Goal: Task Accomplishment & Management: Use online tool/utility

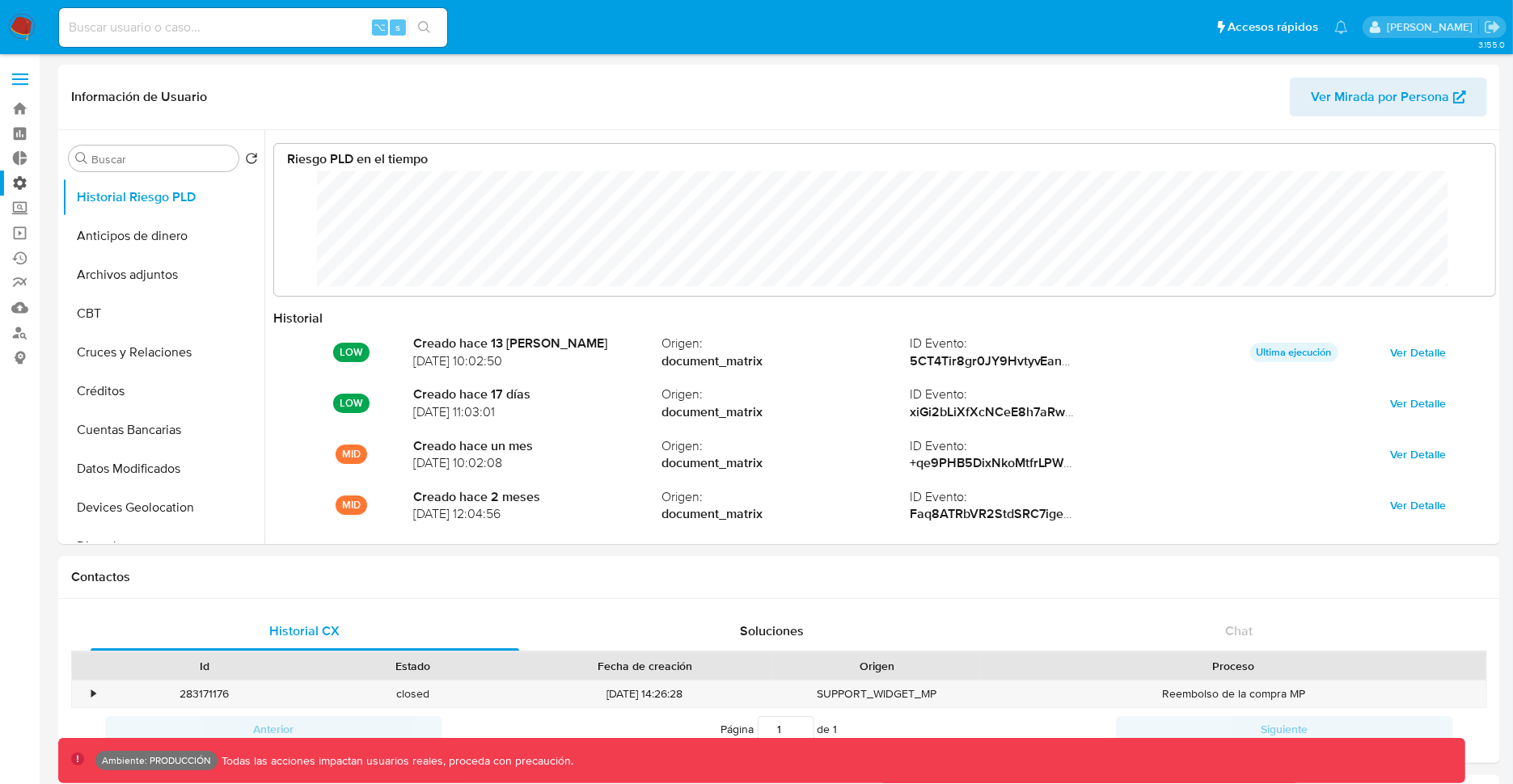
click at [21, 185] on label "Administración" at bounding box center [96, 183] width 193 height 25
click at [0, 0] on input "Administración" at bounding box center [0, 0] width 0 height 0
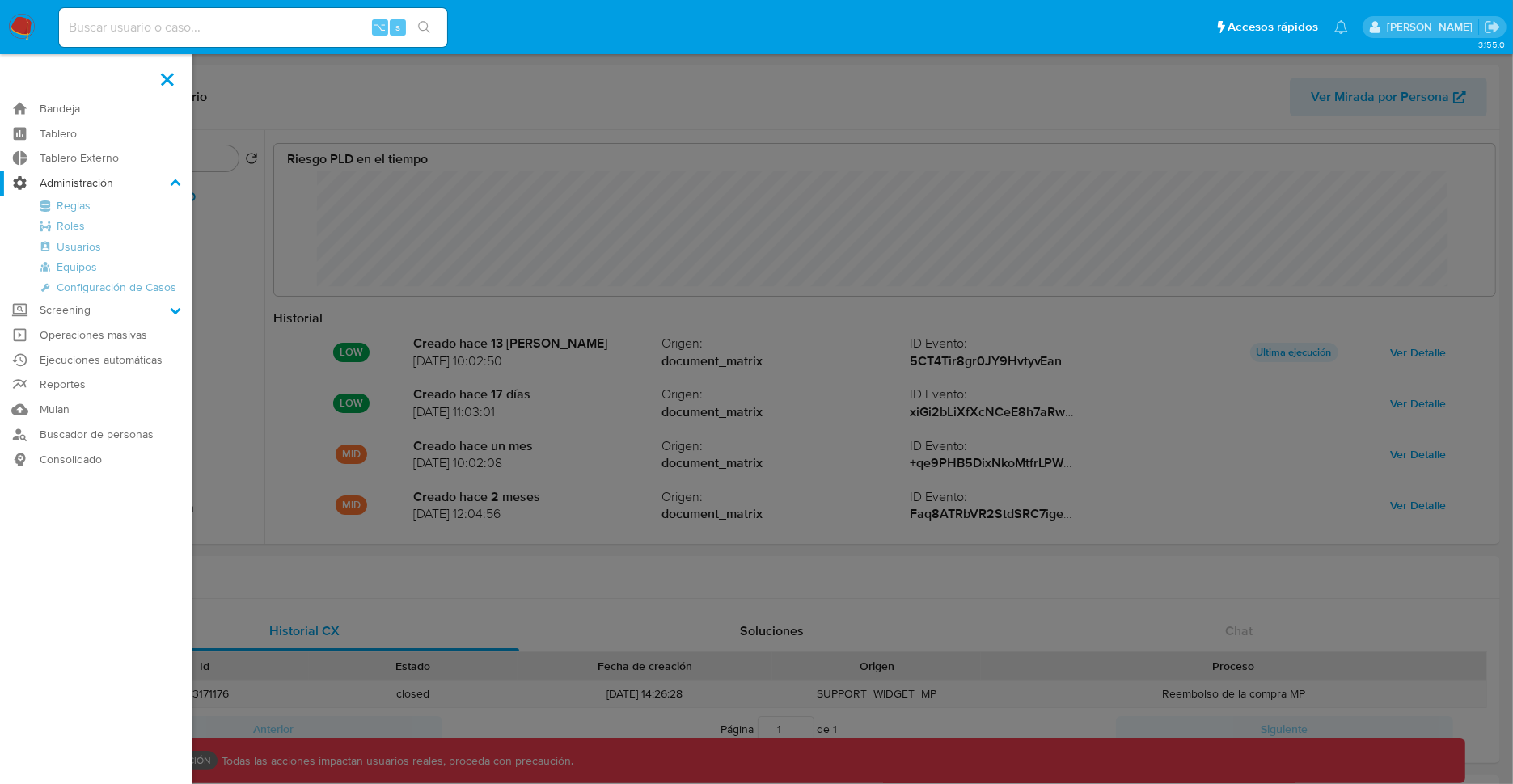
scroll to position [121, 1189]
select select "10"
click at [52, 205] on link "Reglas" at bounding box center [96, 206] width 193 height 20
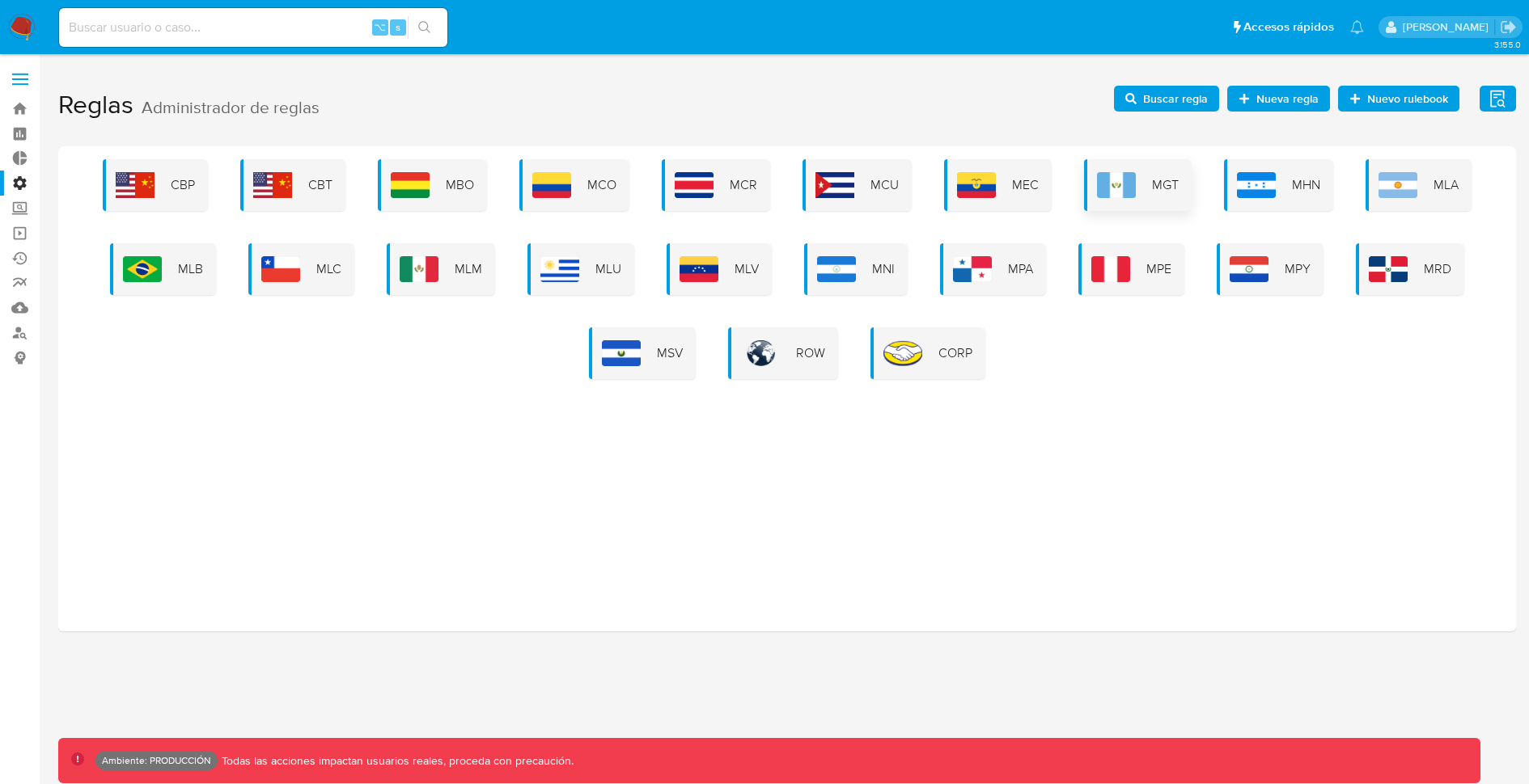
click at [1114, 186] on img at bounding box center [1116, 185] width 39 height 26
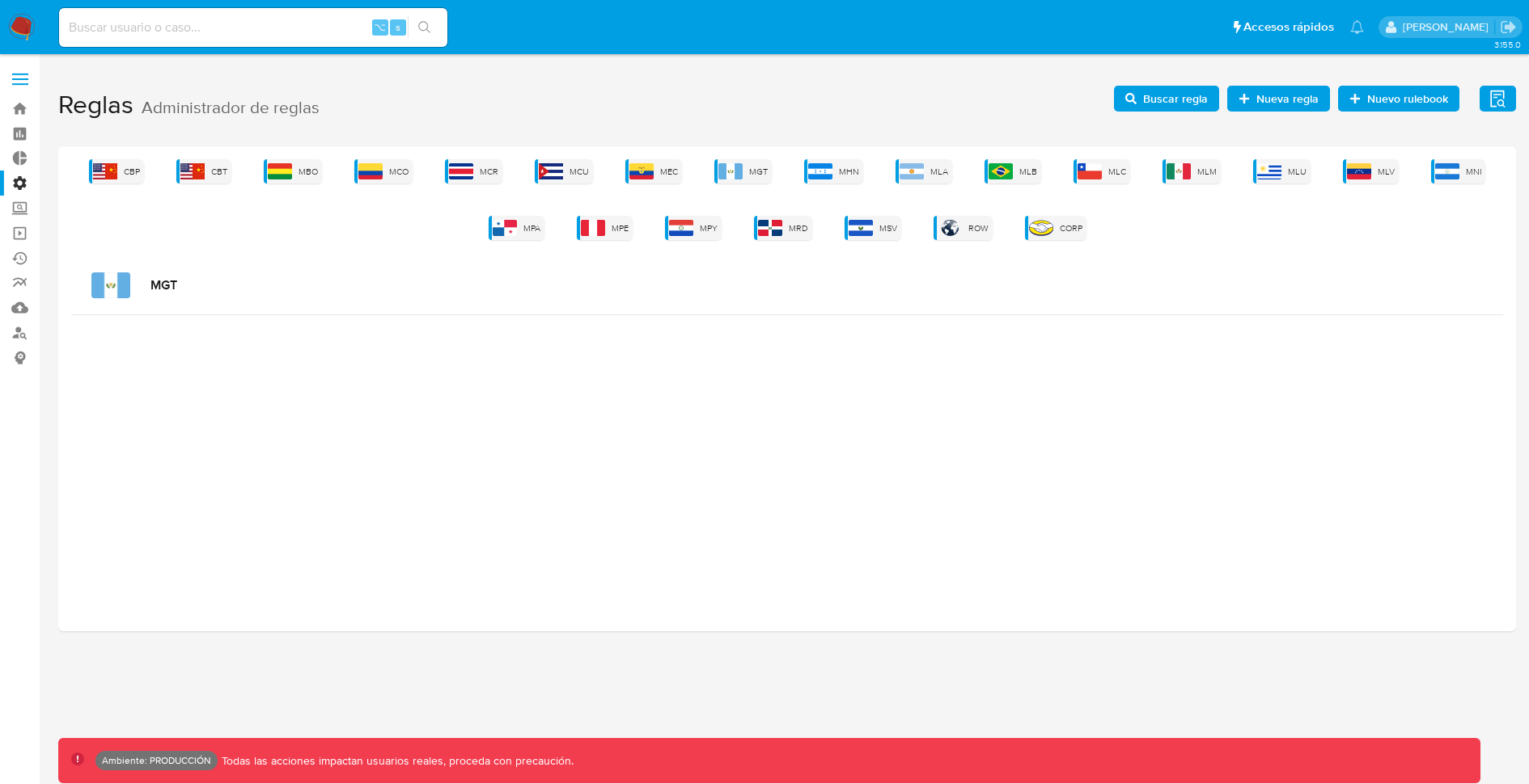
click at [122, 276] on img at bounding box center [111, 285] width 39 height 26
click at [398, 172] on span "MCO" at bounding box center [398, 171] width 19 height 12
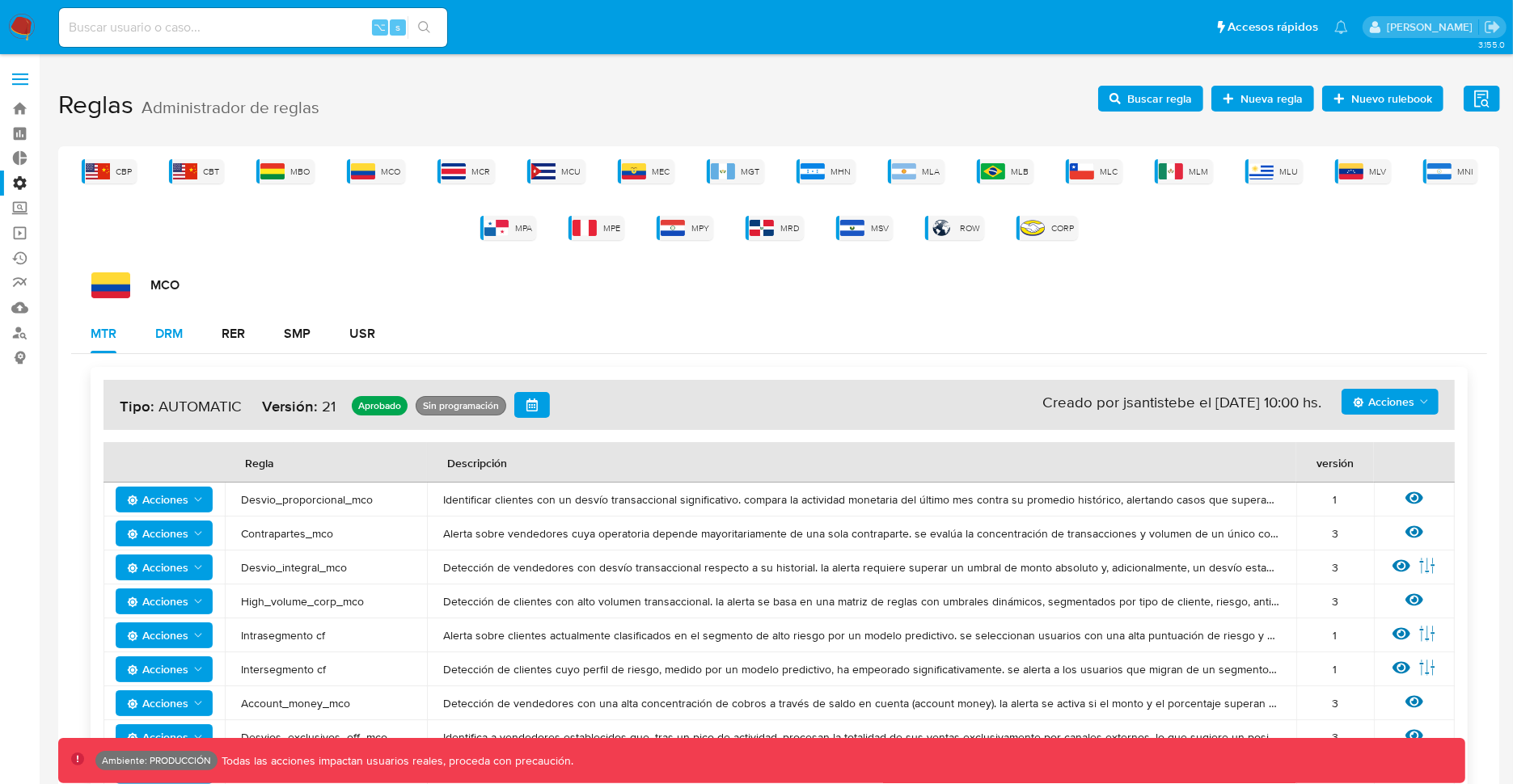
click at [166, 338] on div "DRM" at bounding box center [168, 334] width 27 height 13
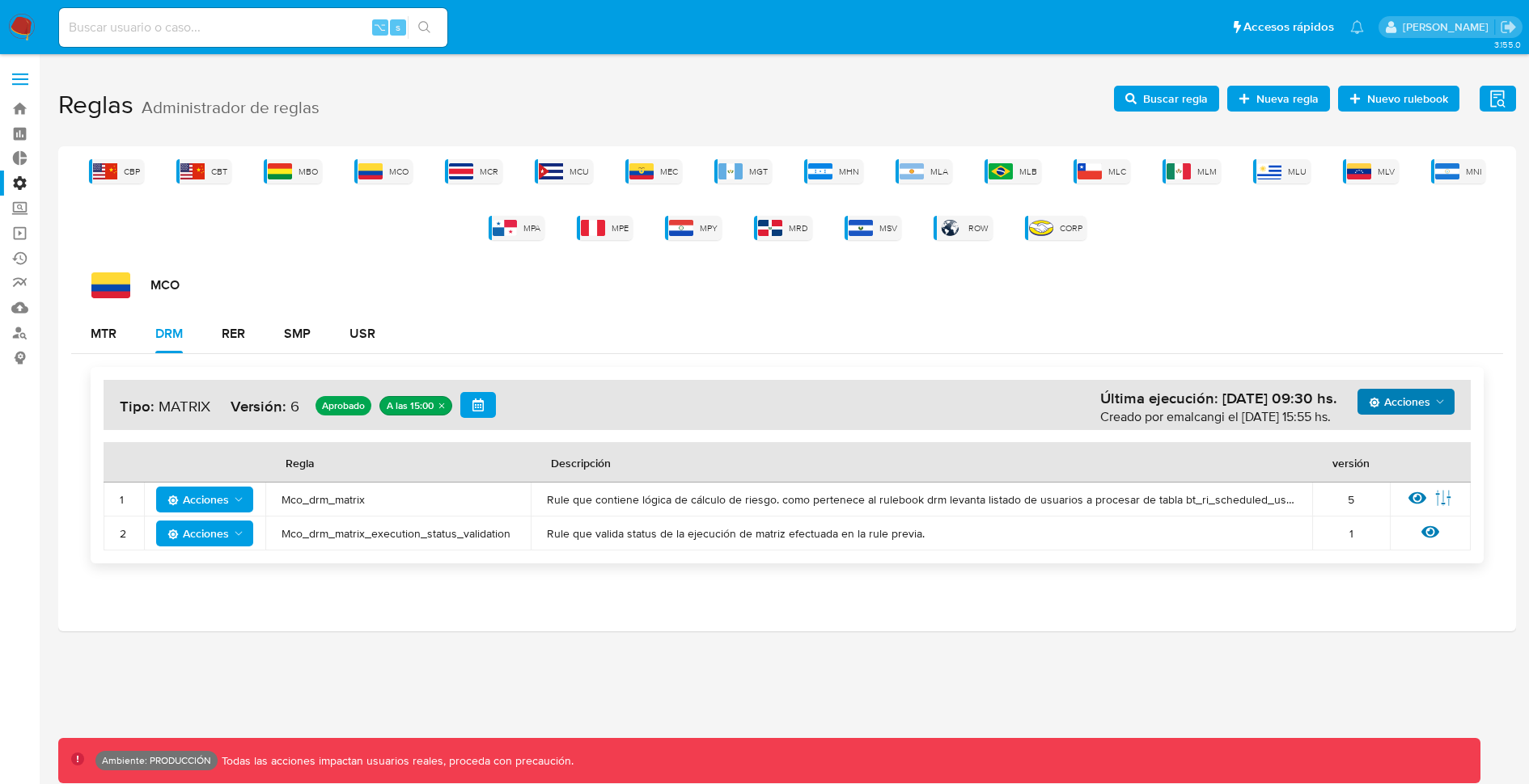
click at [1400, 400] on span "Acciones" at bounding box center [1399, 401] width 62 height 26
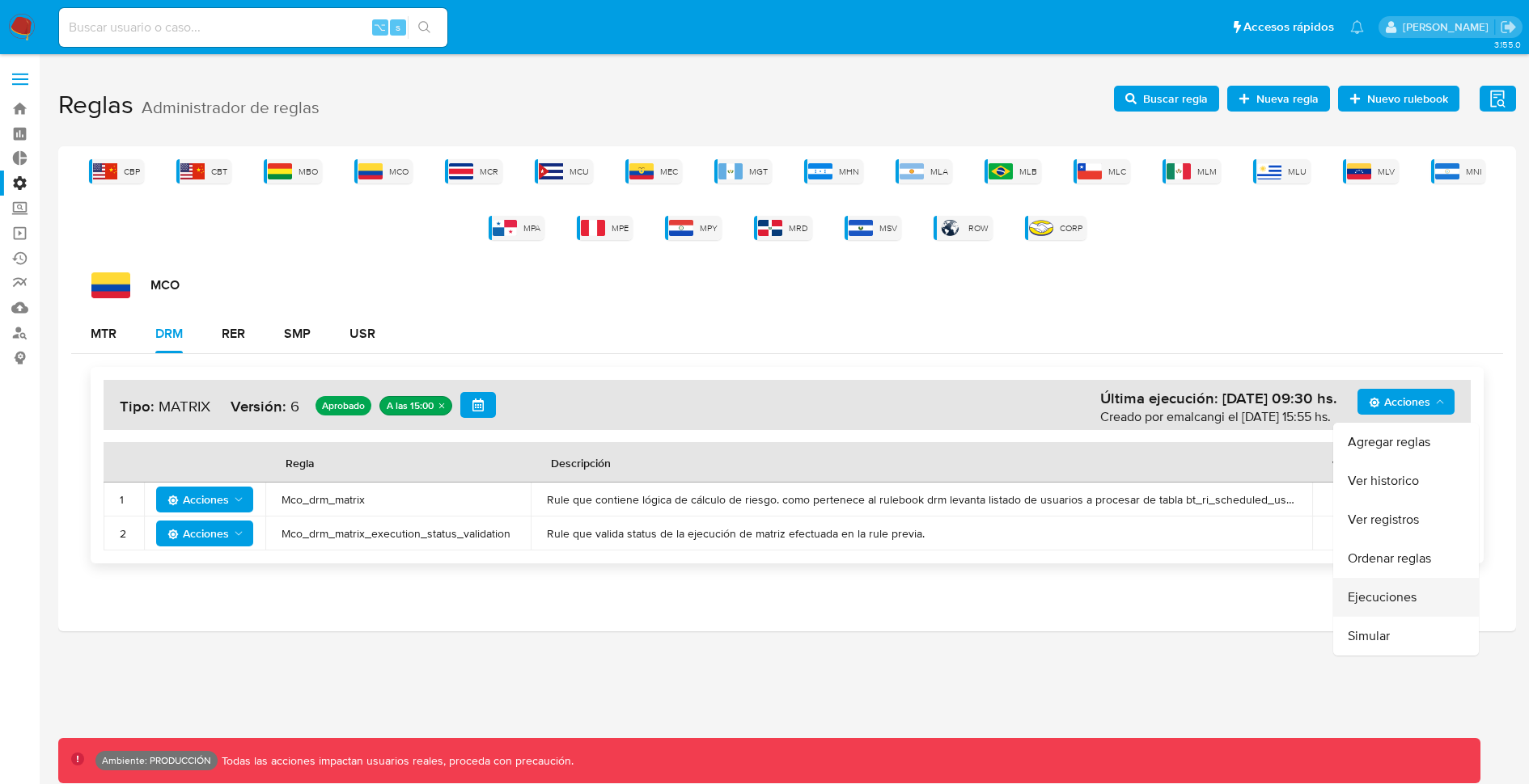
click at [1377, 592] on button "Ejecuciones" at bounding box center [1406, 597] width 146 height 39
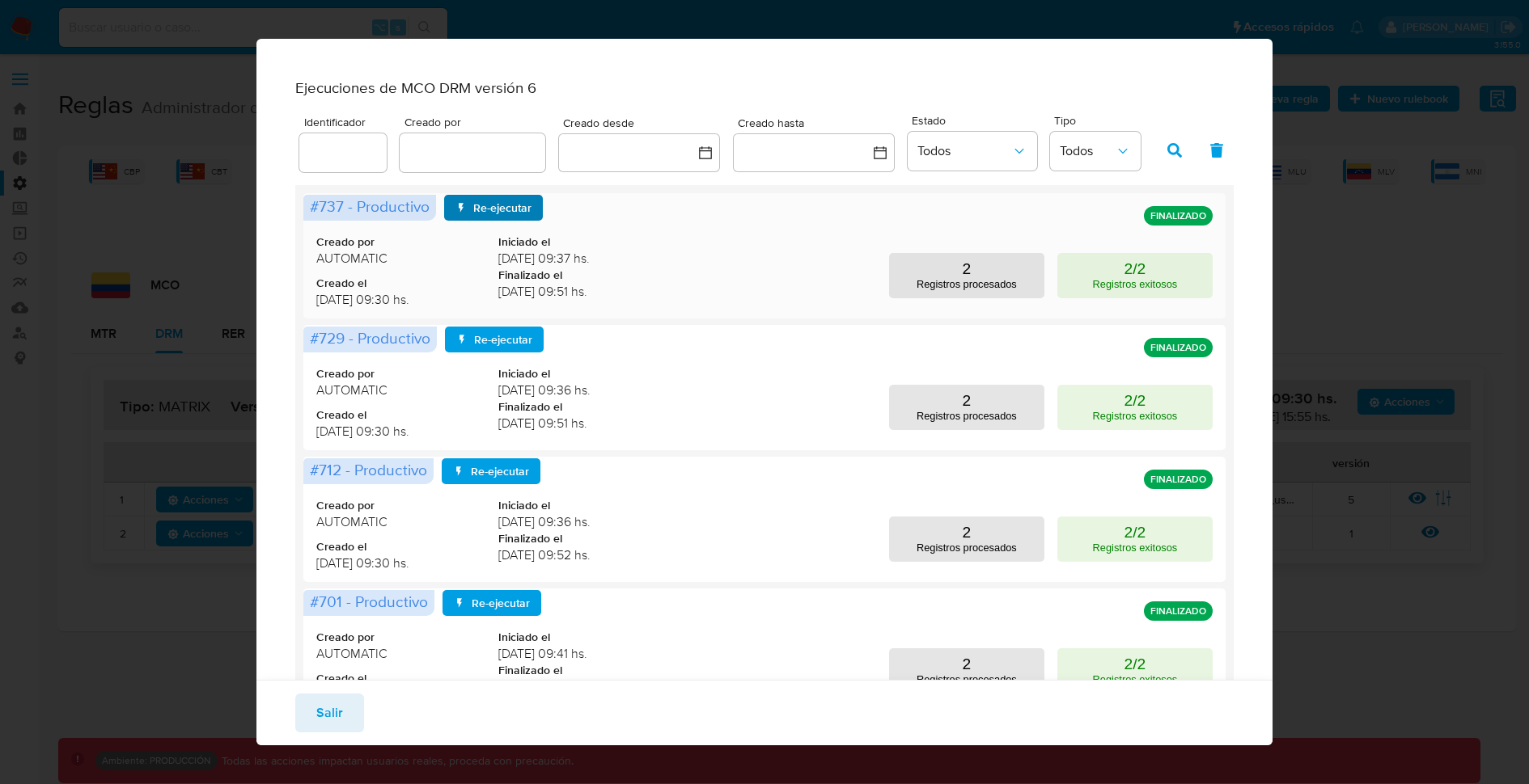
click at [501, 217] on span "Re-ejecutar" at bounding box center [502, 207] width 58 height 26
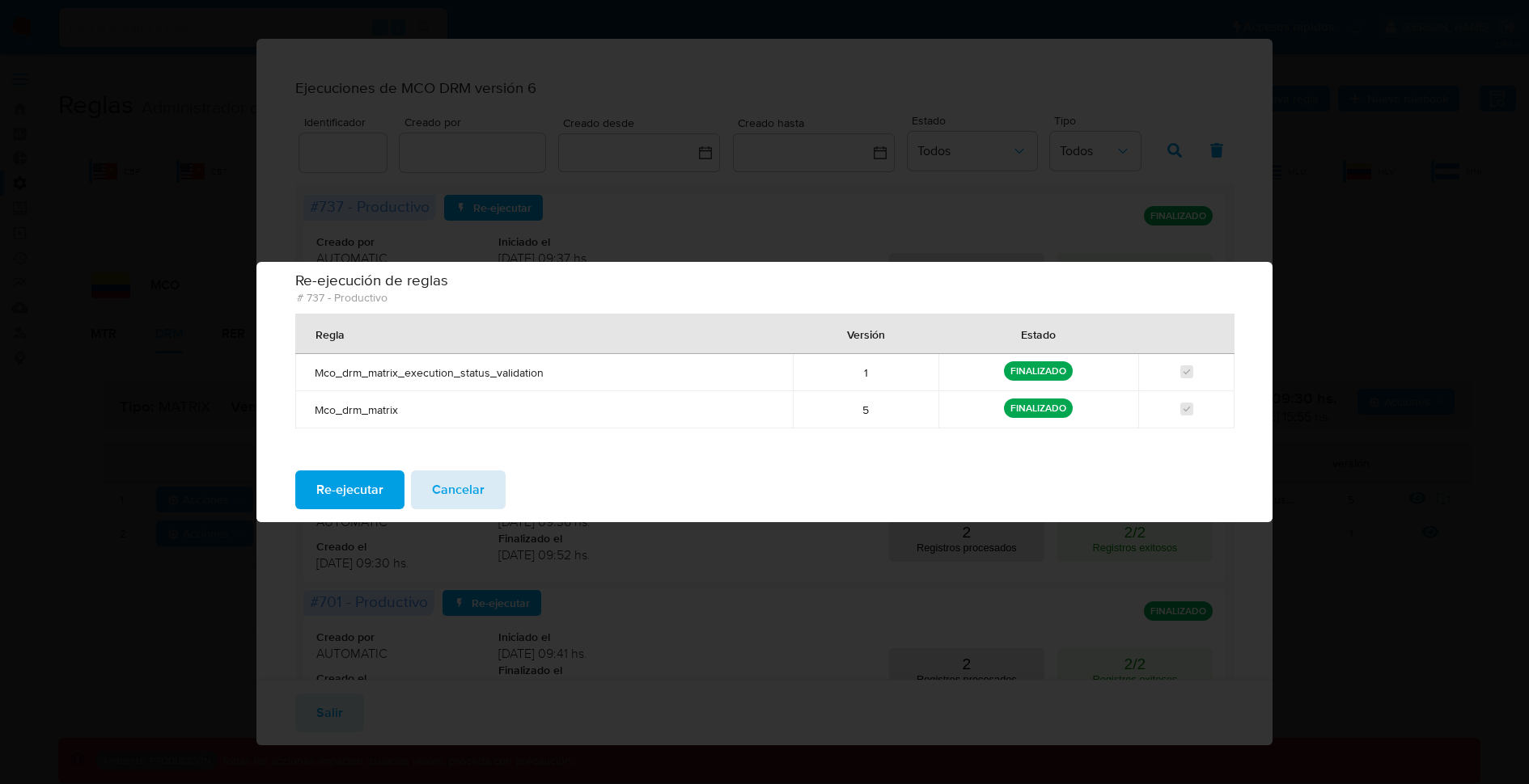
click at [477, 502] on span "Cancelar" at bounding box center [458, 489] width 53 height 35
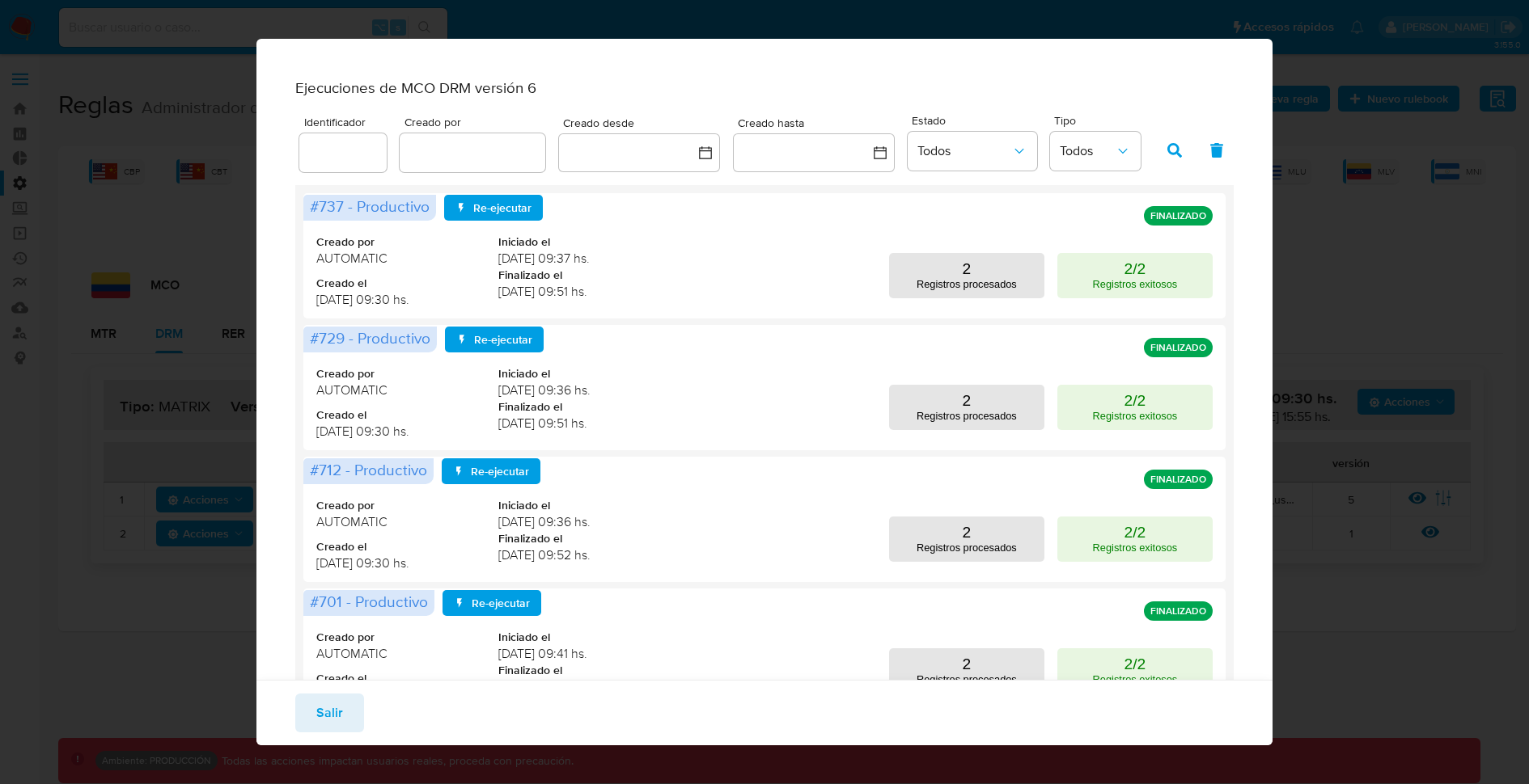
click at [1389, 313] on div "Ejecuciones de MCO DRM versión 6 Identificador Creado por Creado desde Creado h…" at bounding box center [764, 392] width 1529 height 784
click at [323, 729] on span "Salir" at bounding box center [329, 712] width 26 height 35
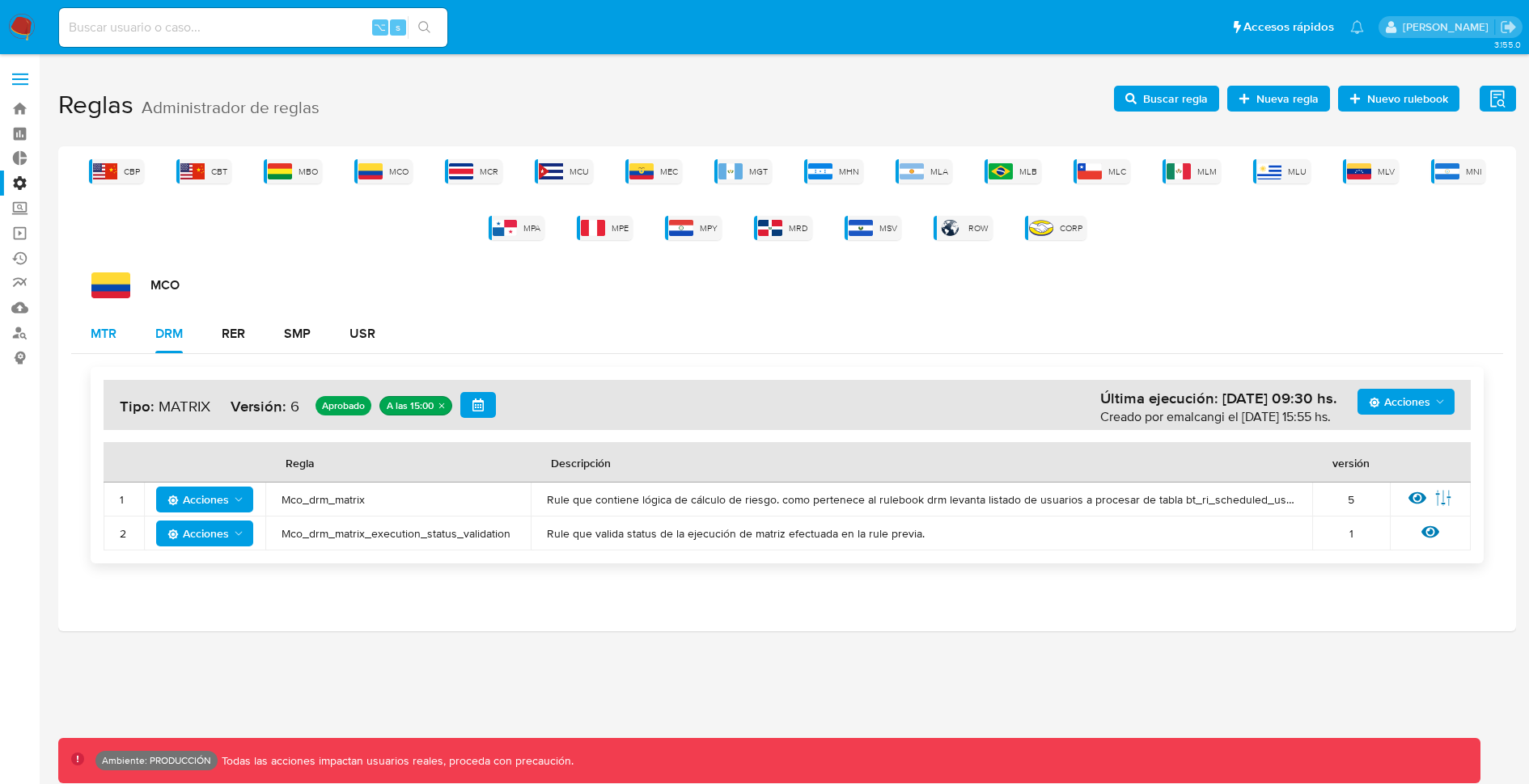
click at [95, 335] on div "MTR" at bounding box center [103, 334] width 26 height 13
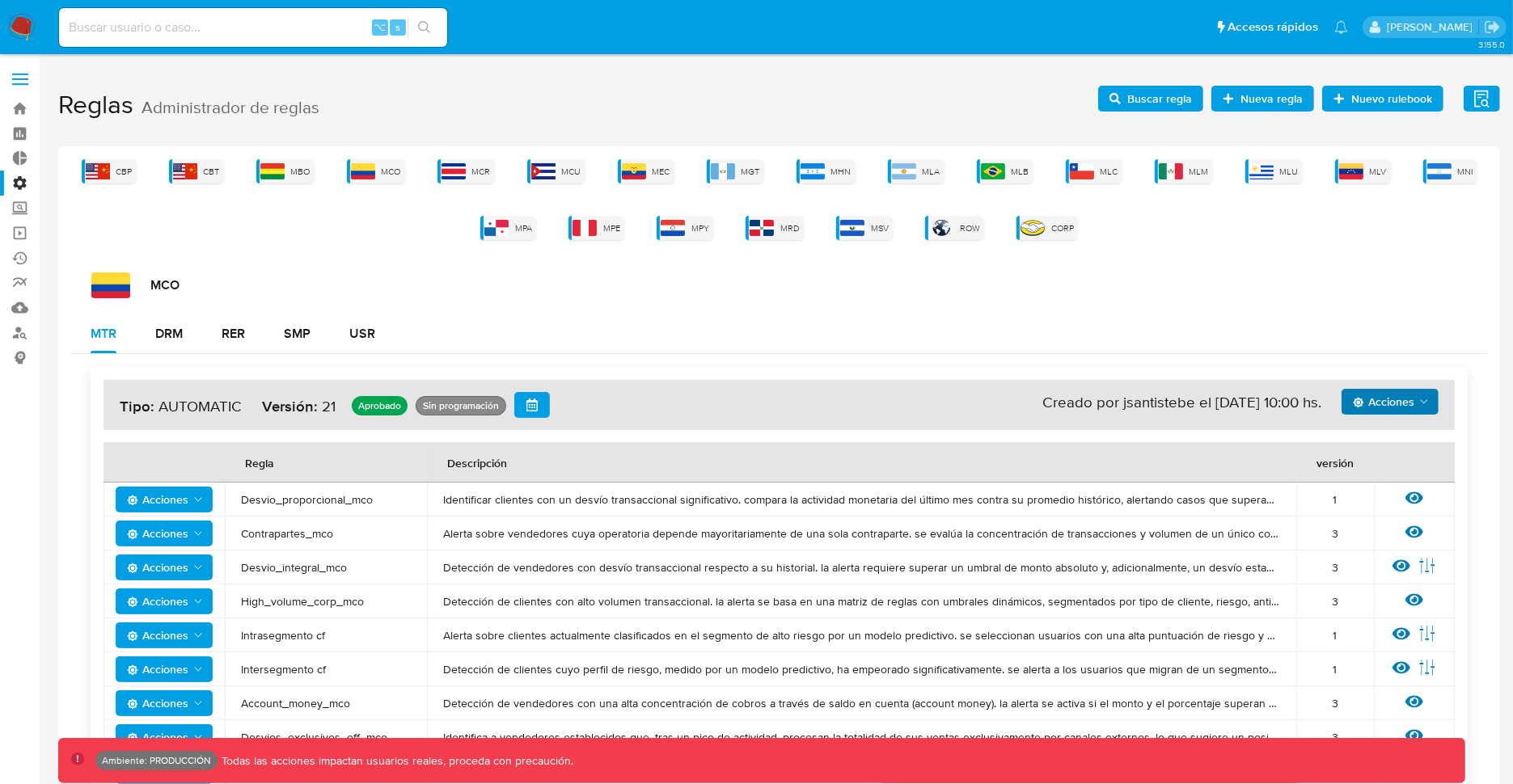
click at [1385, 403] on span "Acciones" at bounding box center [1384, 401] width 62 height 26
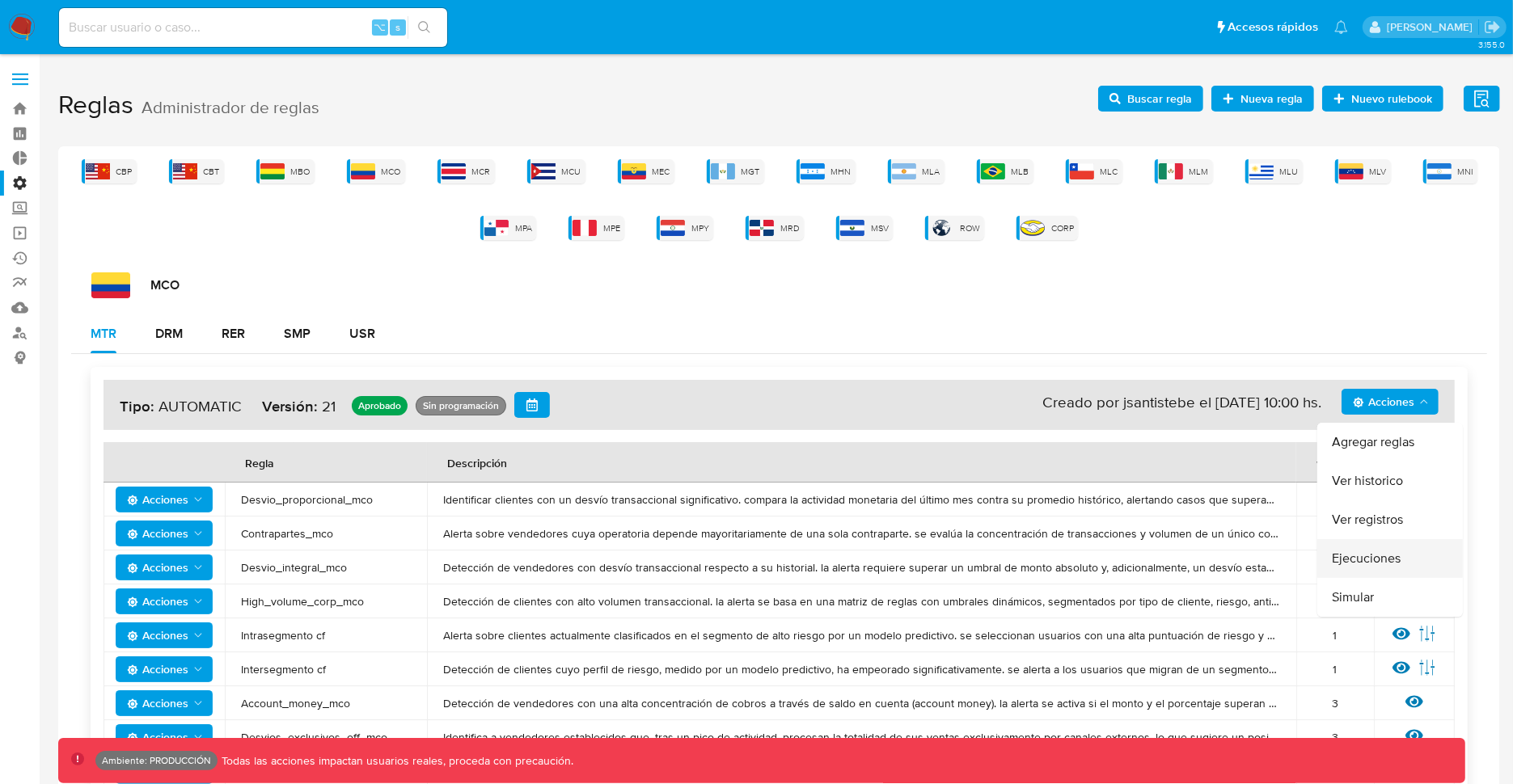
click at [1347, 555] on button "Ejecuciones" at bounding box center [1390, 559] width 146 height 39
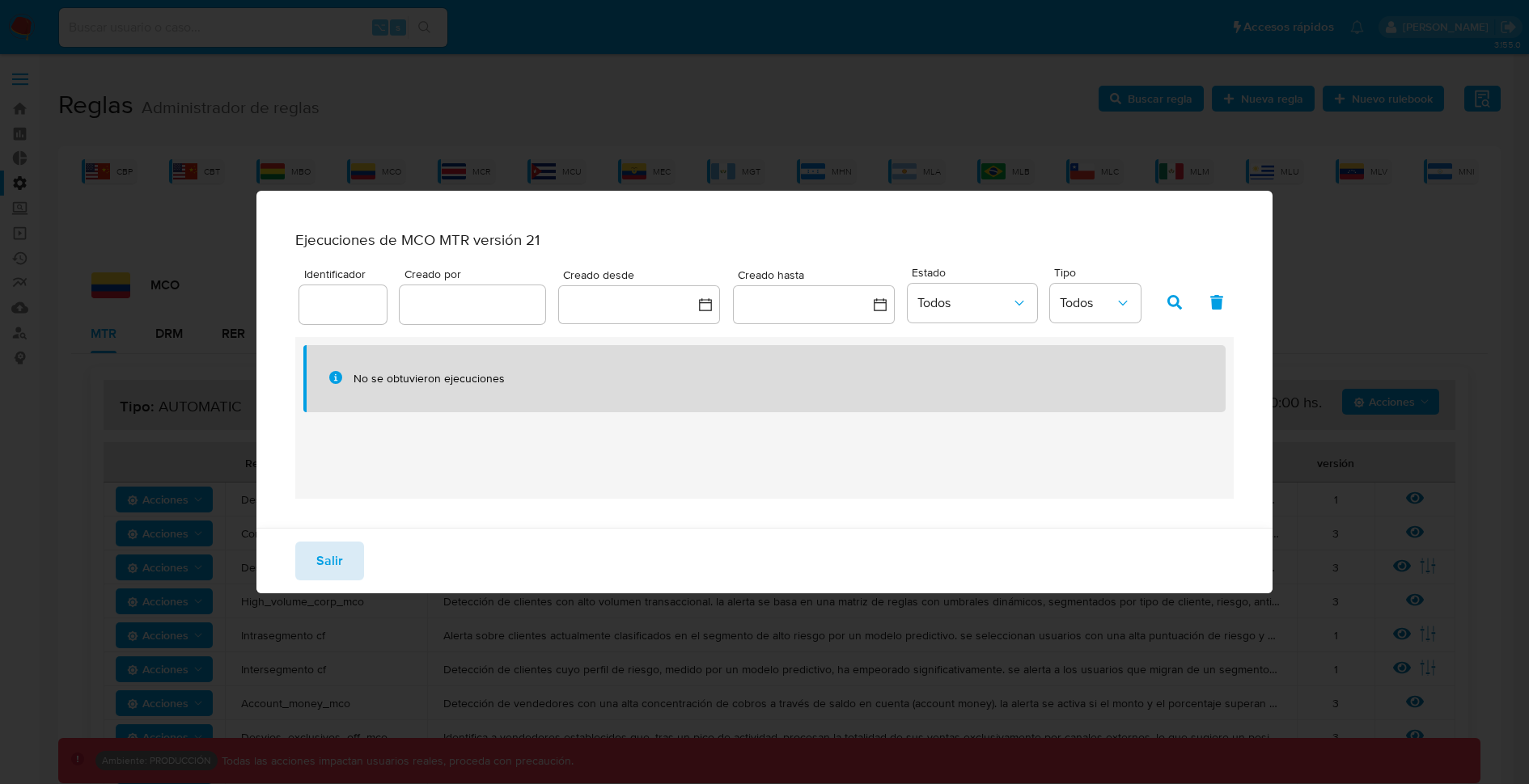
click at [332, 562] on span "Salir" at bounding box center [329, 560] width 26 height 35
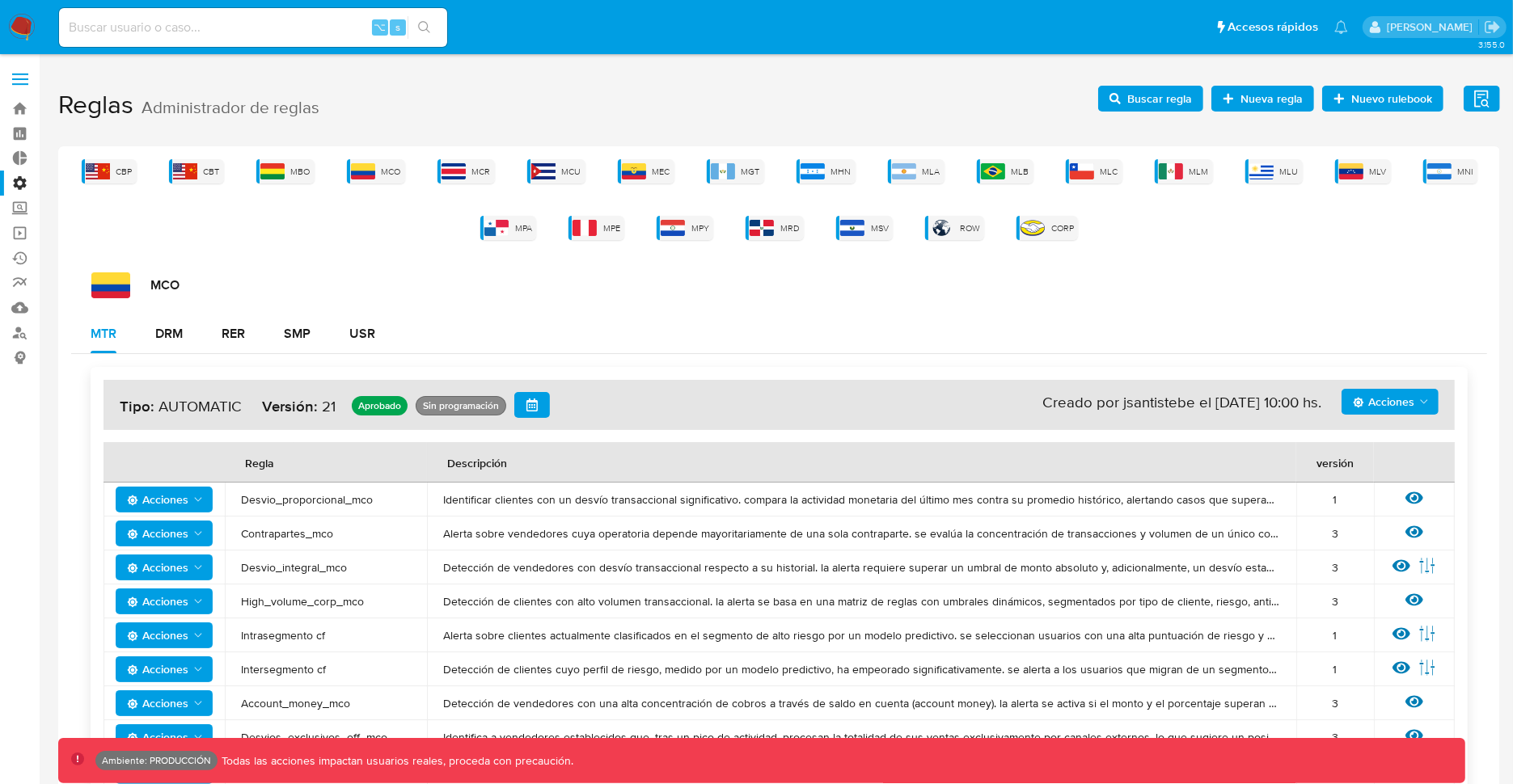
click at [1388, 397] on span "Acciones" at bounding box center [1384, 401] width 62 height 26
click at [1370, 558] on button "Ejecuciones" at bounding box center [1390, 559] width 146 height 39
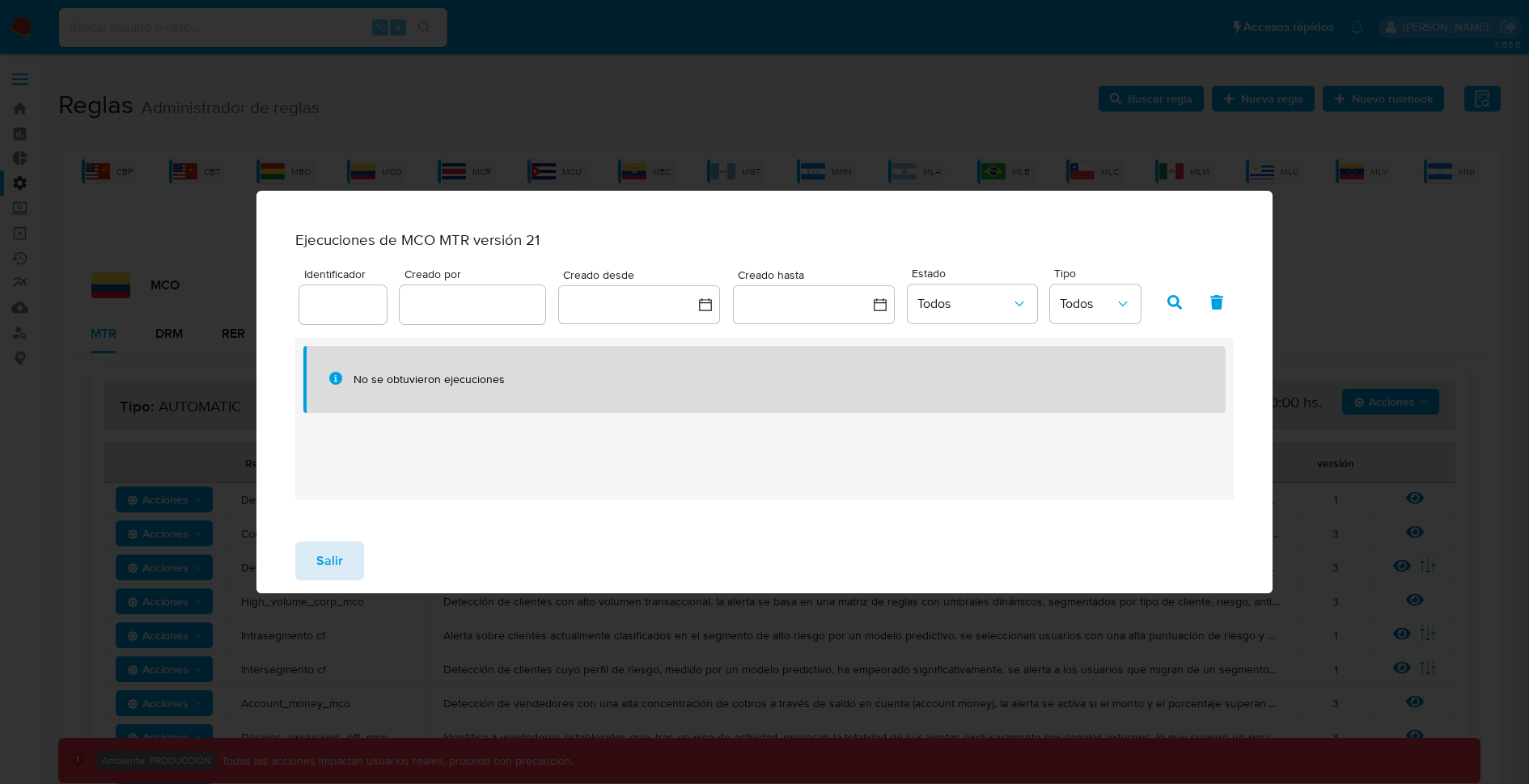
click at [339, 561] on span "Salir" at bounding box center [329, 560] width 26 height 35
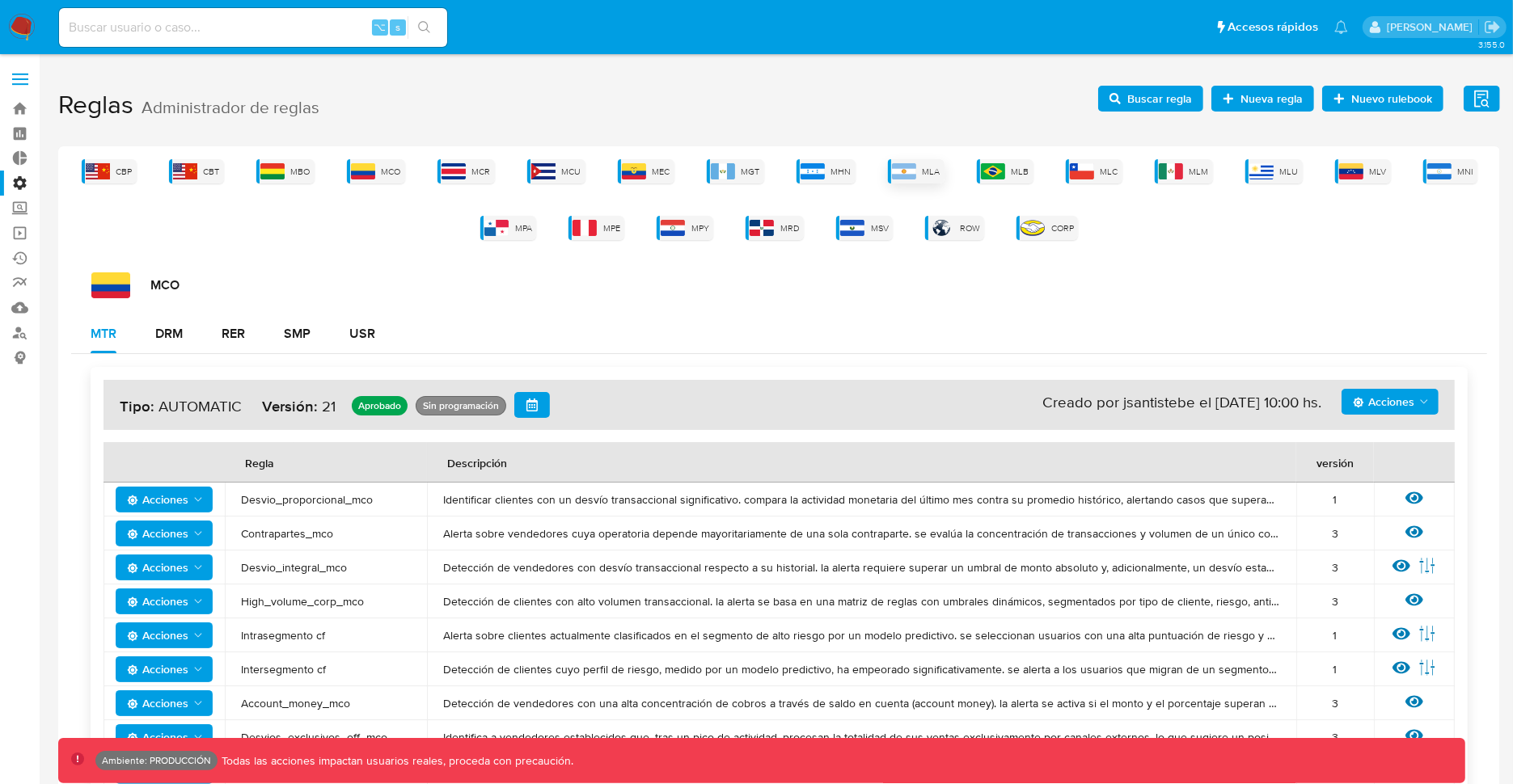
click at [916, 168] on img at bounding box center [904, 171] width 24 height 16
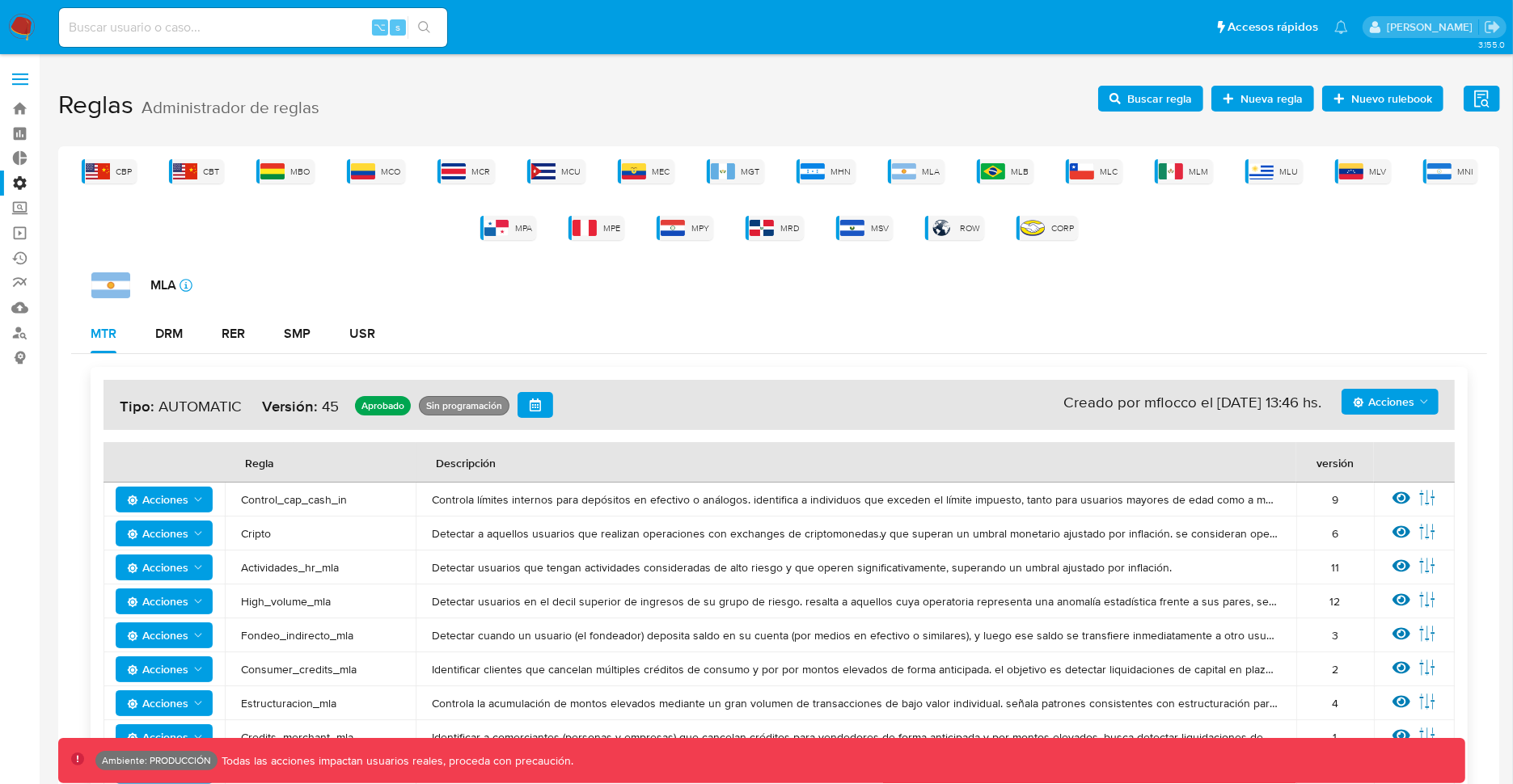
click at [1374, 407] on span "Acciones" at bounding box center [1384, 401] width 62 height 26
click at [1365, 564] on button "Ejecuciones" at bounding box center [1390, 559] width 146 height 39
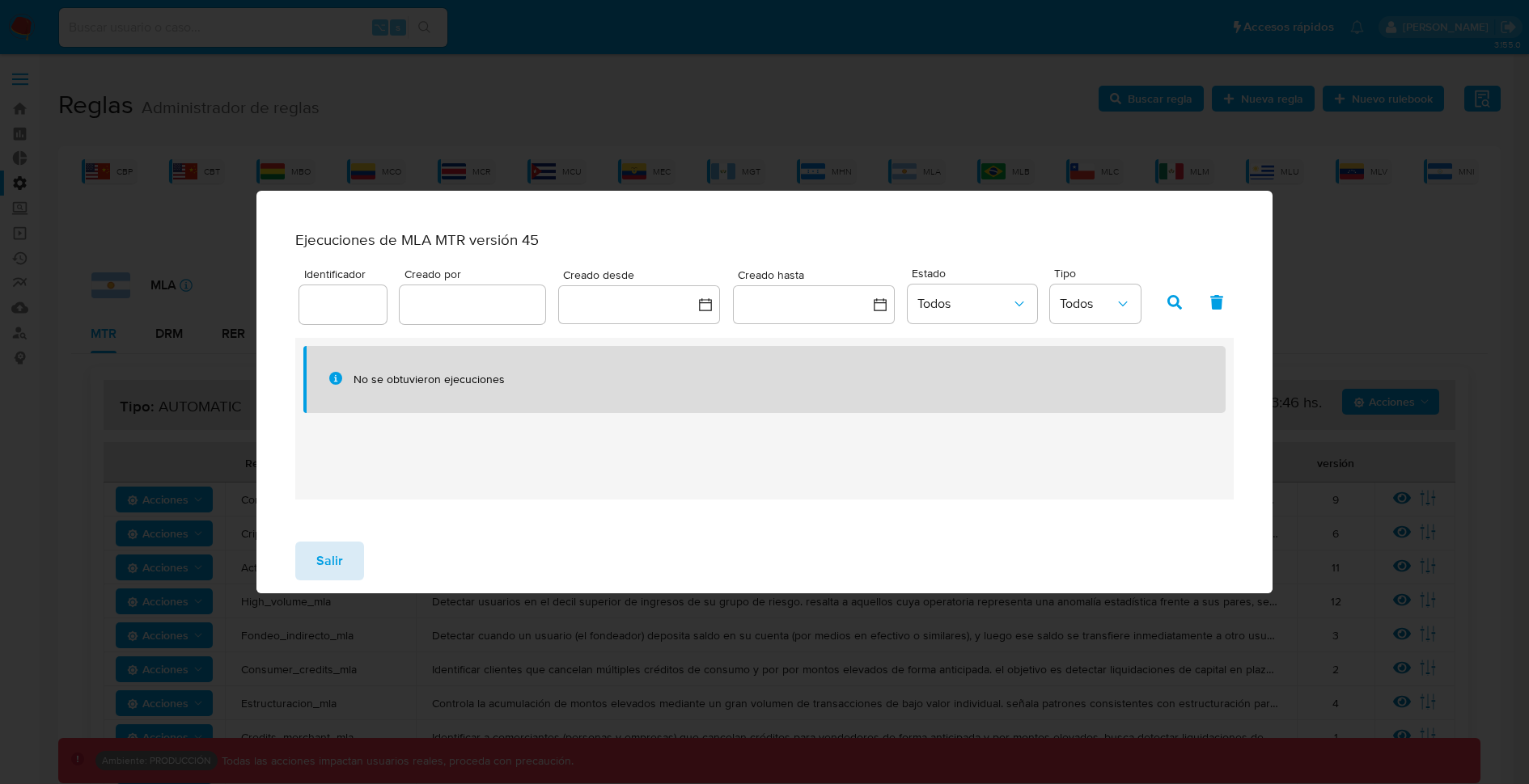
click at [325, 563] on span "Salir" at bounding box center [329, 560] width 26 height 35
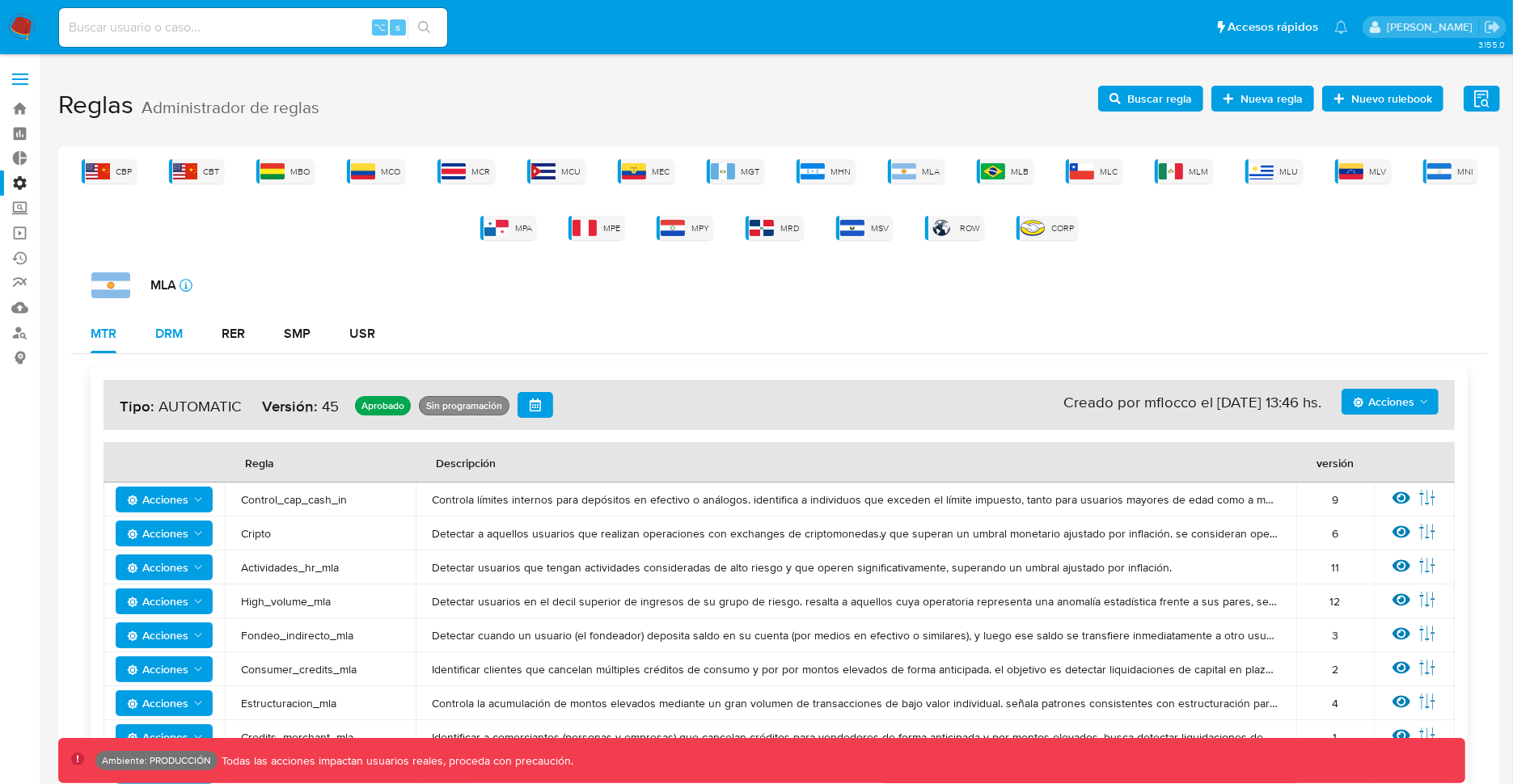
click at [178, 331] on div "DRM" at bounding box center [168, 334] width 27 height 13
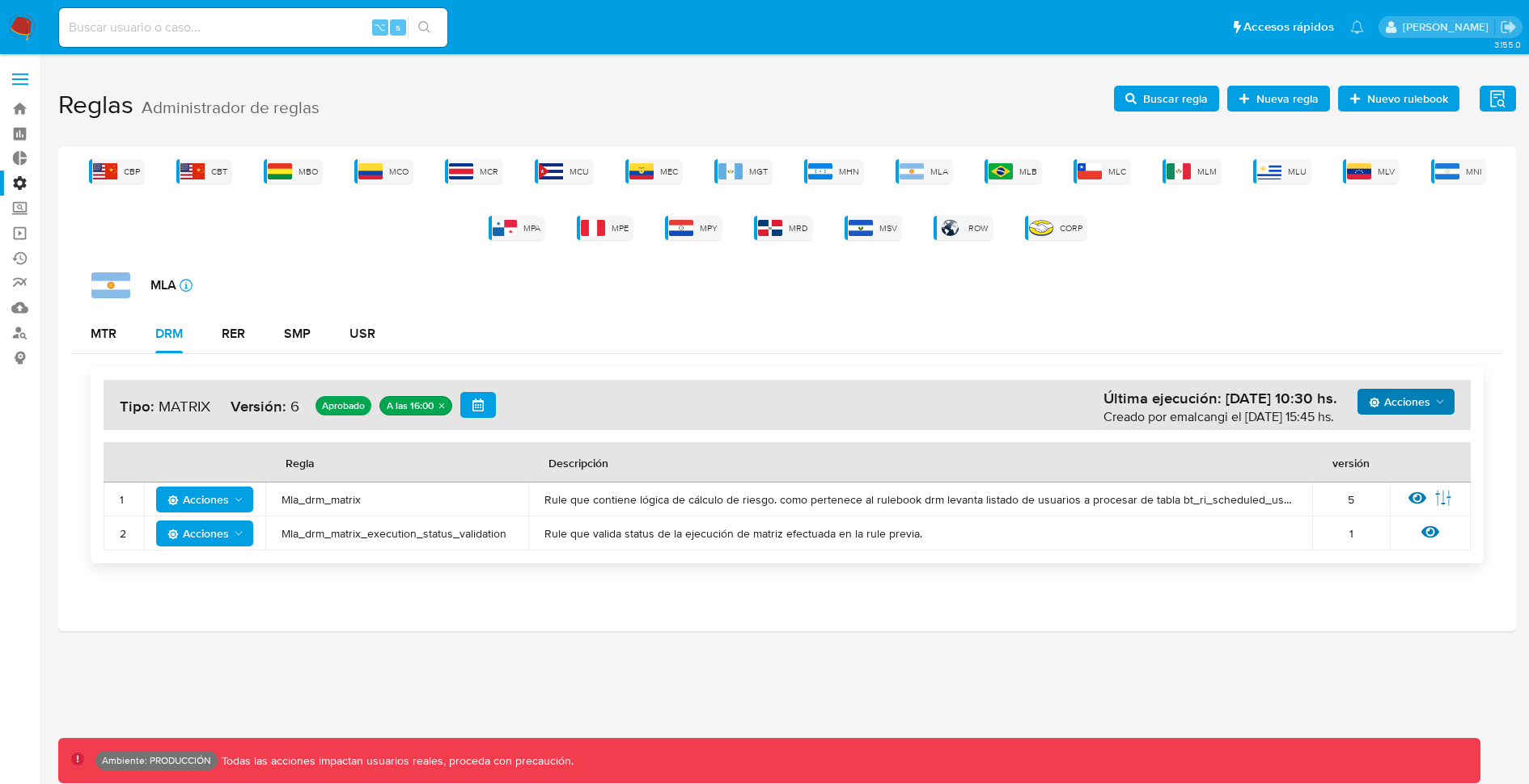
click at [1424, 404] on span "Acciones" at bounding box center [1399, 401] width 62 height 26
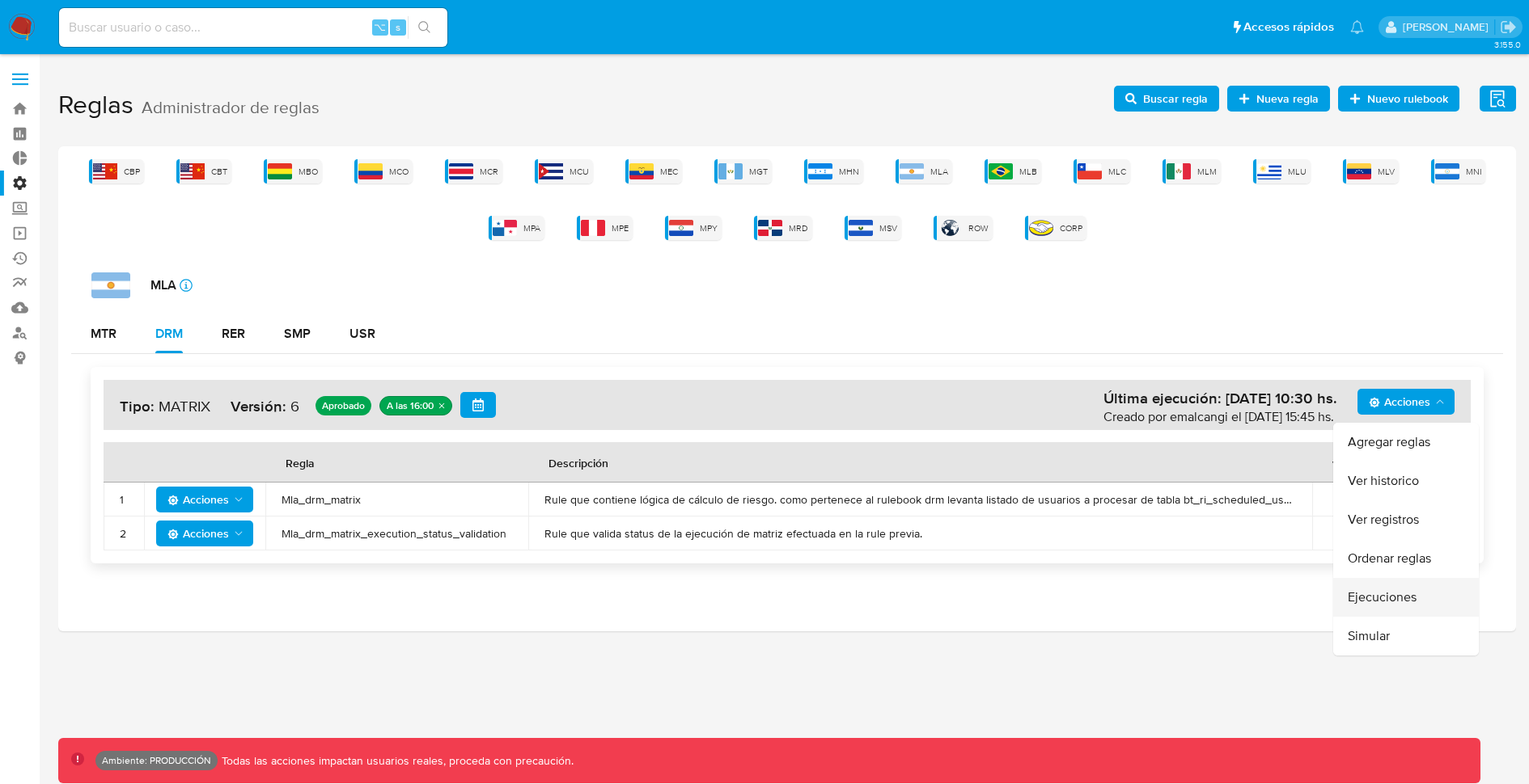
click at [1363, 587] on button "Ejecuciones" at bounding box center [1406, 597] width 146 height 39
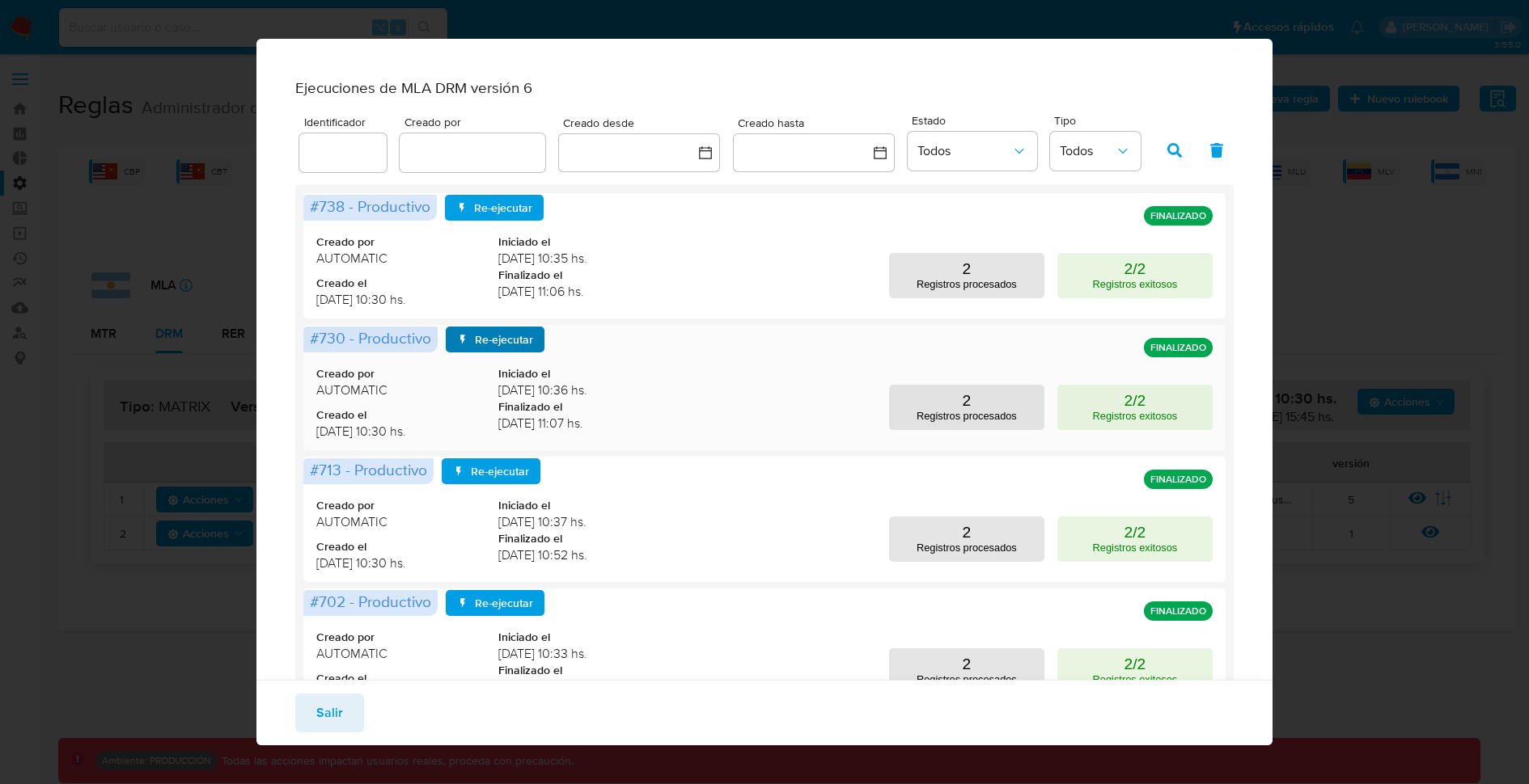
click at [511, 352] on span "Re-ejecutar" at bounding box center [504, 339] width 58 height 26
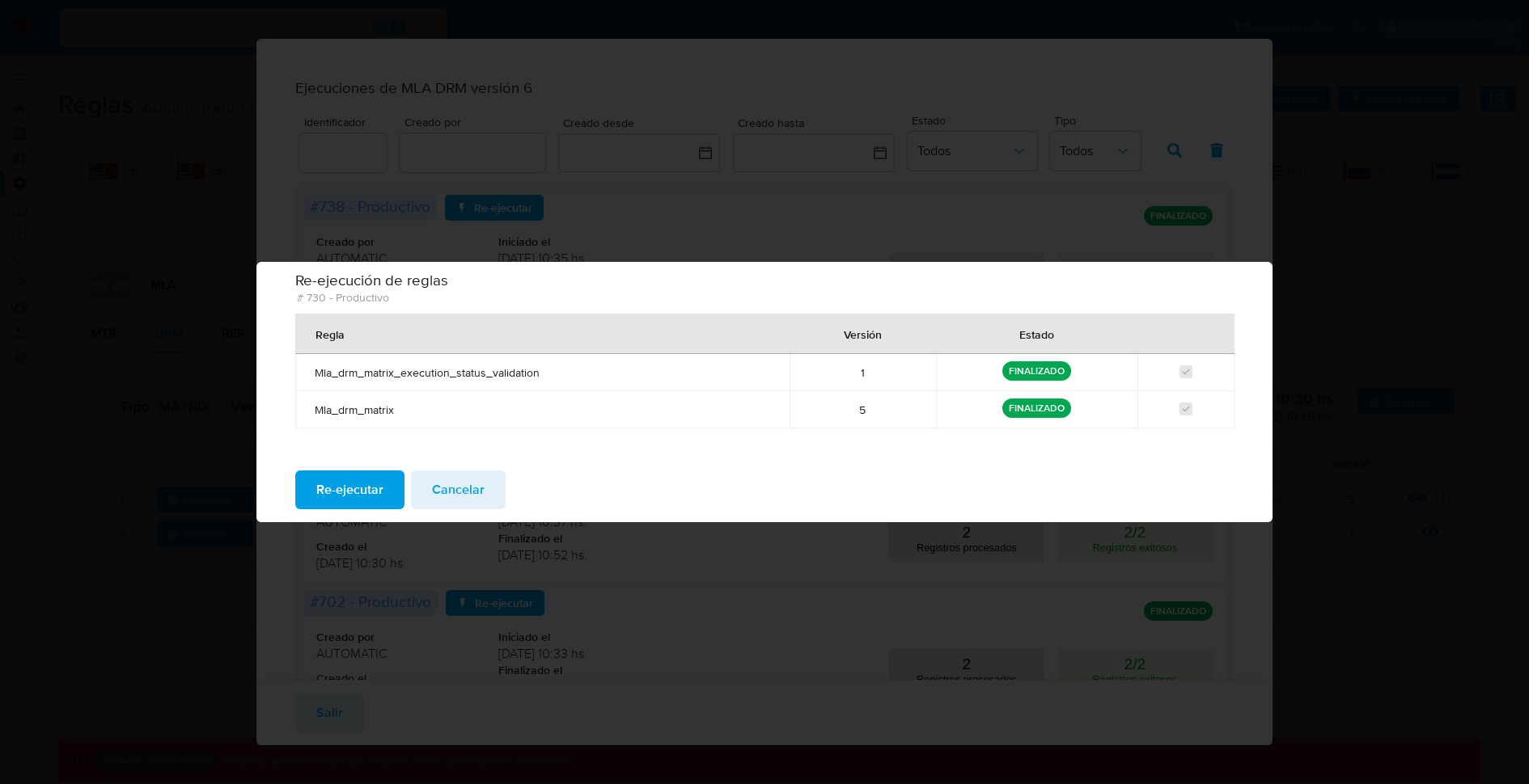
click at [1188, 401] on td at bounding box center [1185, 409] width 97 height 37
click at [745, 457] on div "Re-ejecución de reglas # 730 - Productivo [PERSON_NAME] Versión Estado Mla_drm_…" at bounding box center [764, 363] width 1016 height 187
click at [485, 495] on button "Cancelar" at bounding box center [458, 490] width 94 height 39
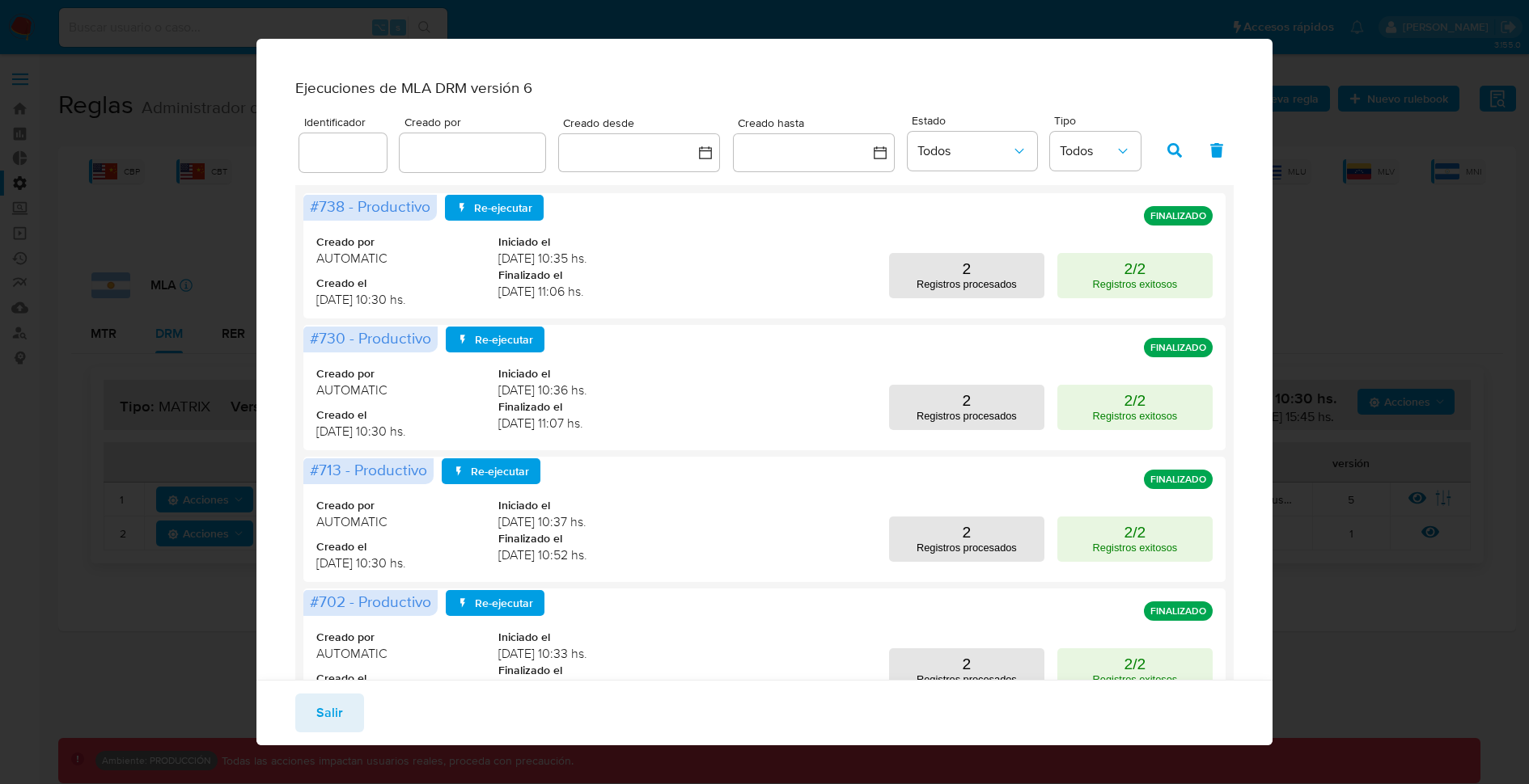
click at [332, 720] on span "Salir" at bounding box center [329, 712] width 26 height 35
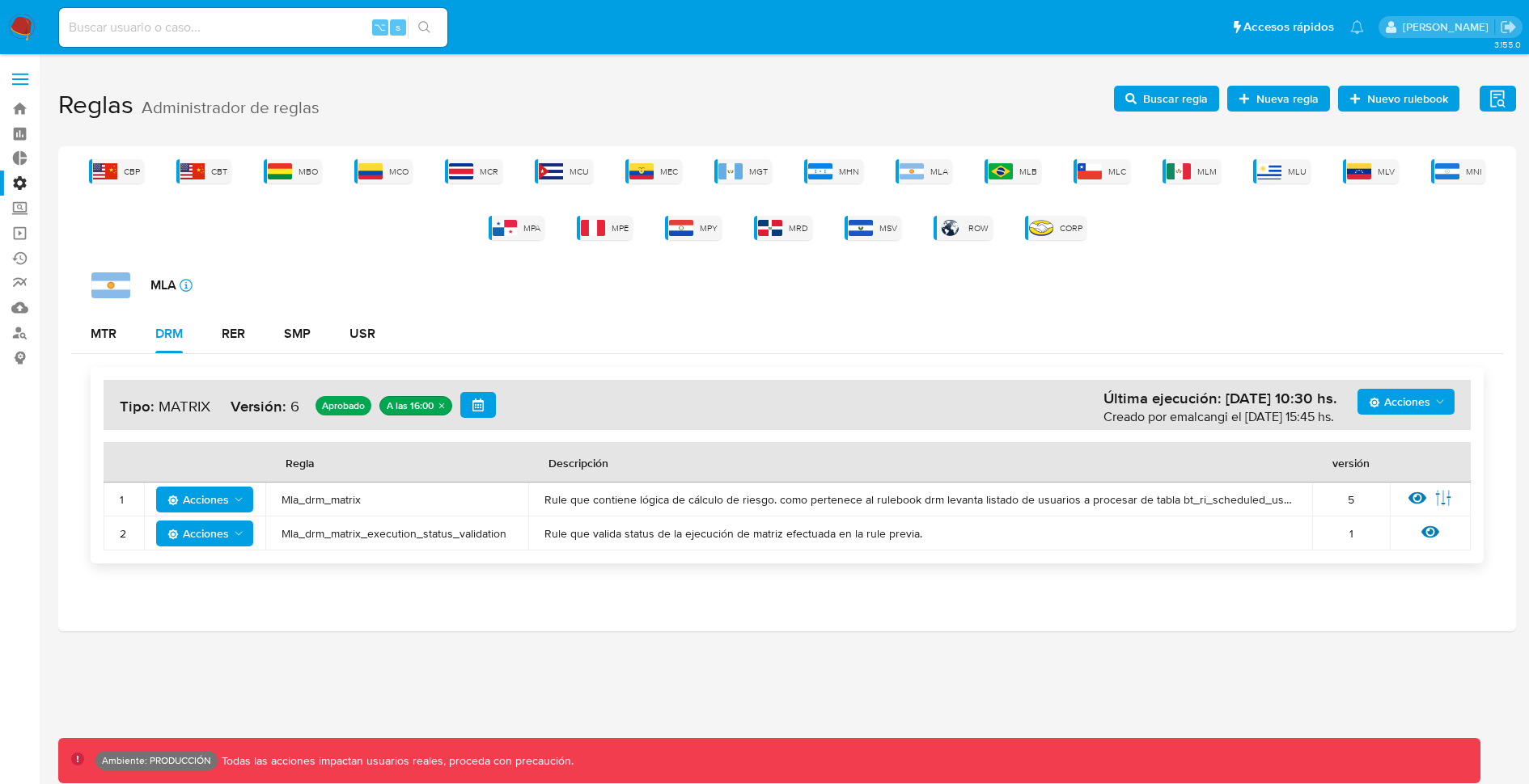
click at [748, 319] on div "MTR DRM RER SMP USR" at bounding box center [787, 333] width 1431 height 39
